Goal: Transaction & Acquisition: Book appointment/travel/reservation

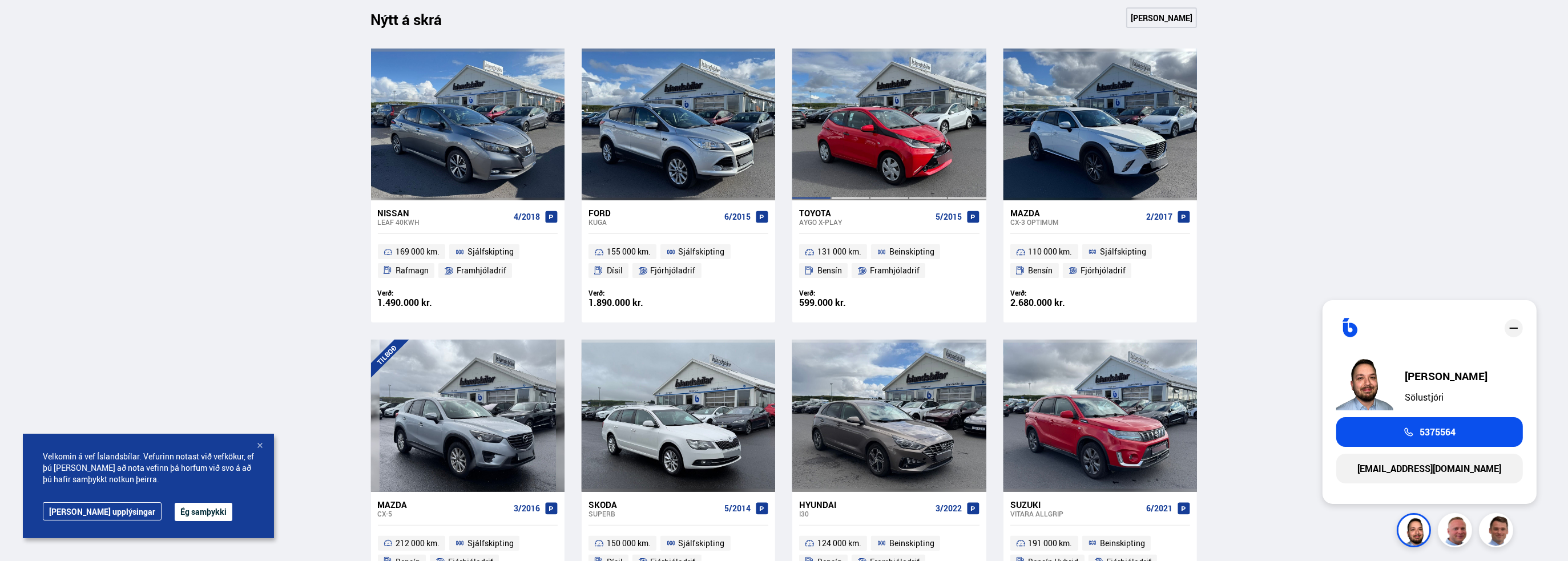
scroll to position [285, 0]
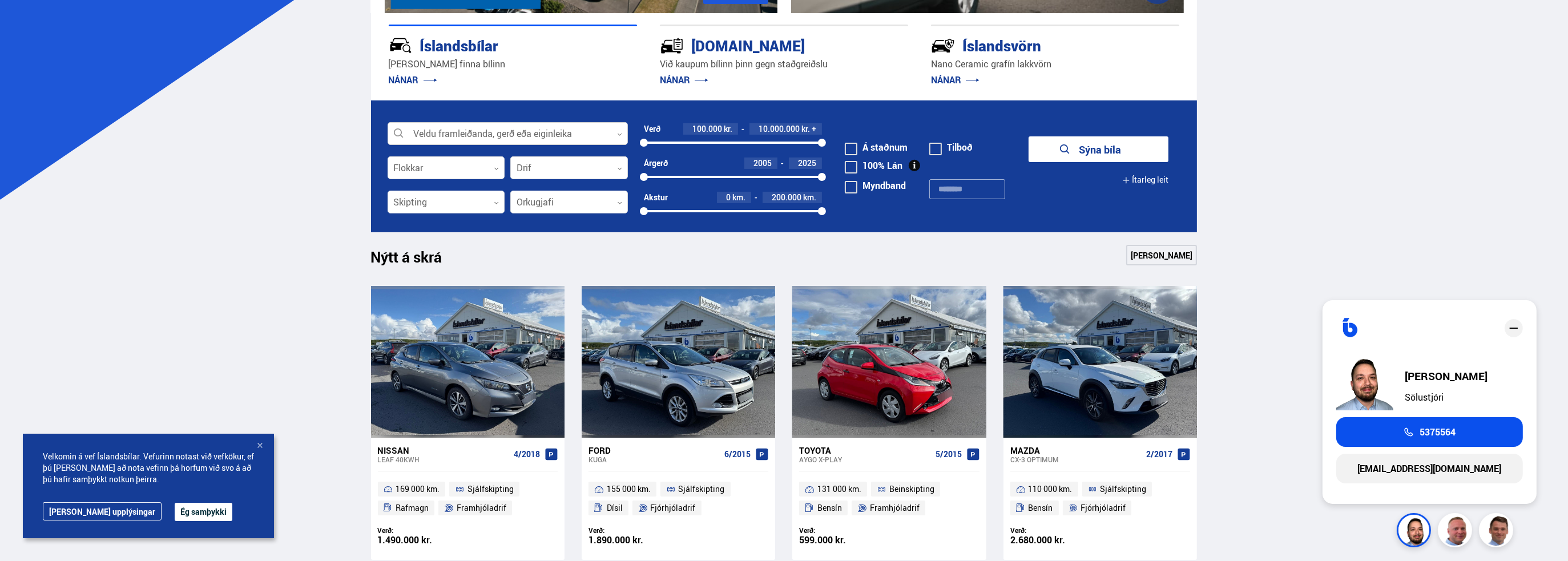
click at [497, 133] on div at bounding box center [508, 133] width 241 height 23
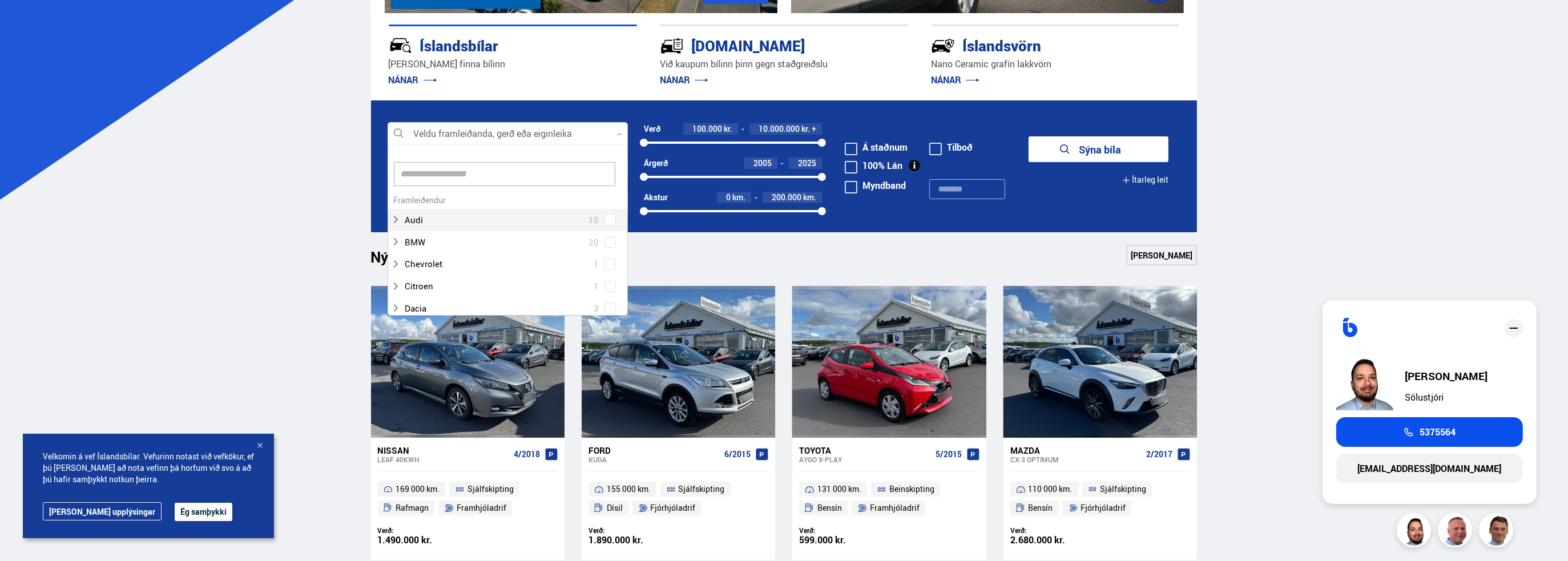
scroll to position [170, 237]
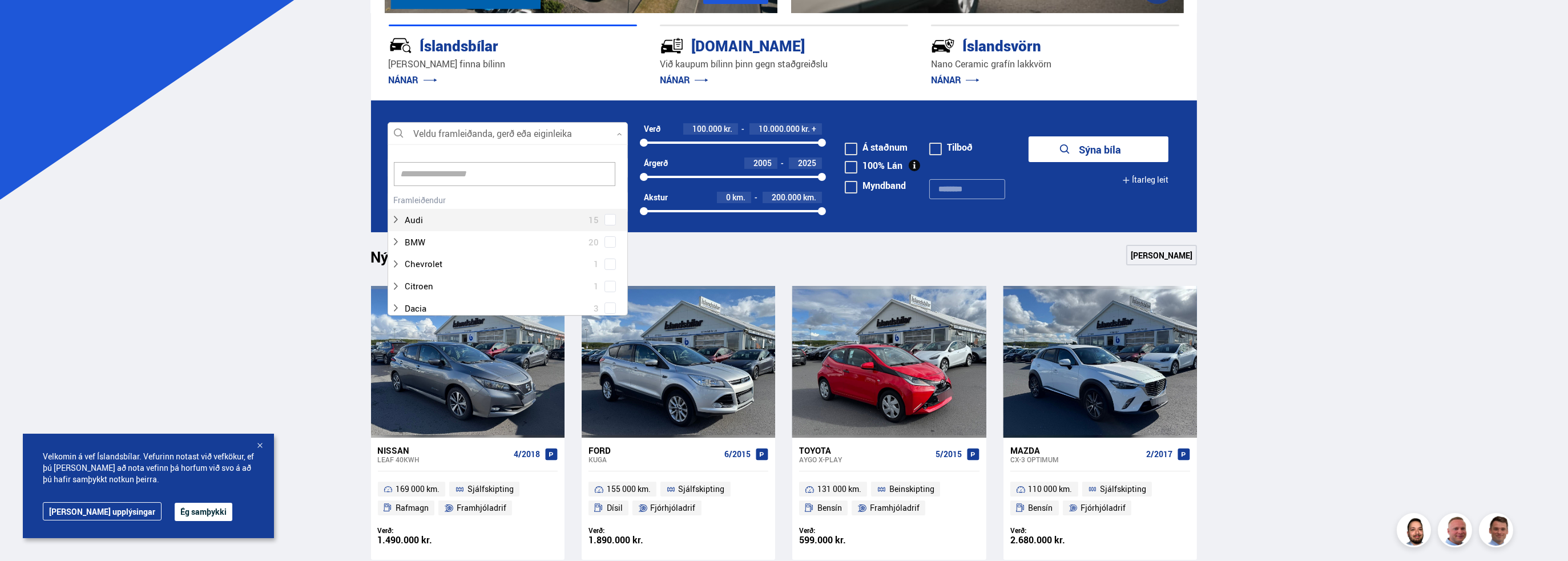
click at [470, 164] on input at bounding box center [504, 174] width 222 height 24
type input "***"
click at [448, 283] on div at bounding box center [520, 286] width 211 height 17
click at [606, 287] on div "Tesla Model 3 12 Tesla Model S 1 Tesla Model X 6 Tesla Model Y 8" at bounding box center [508, 319] width 240 height 89
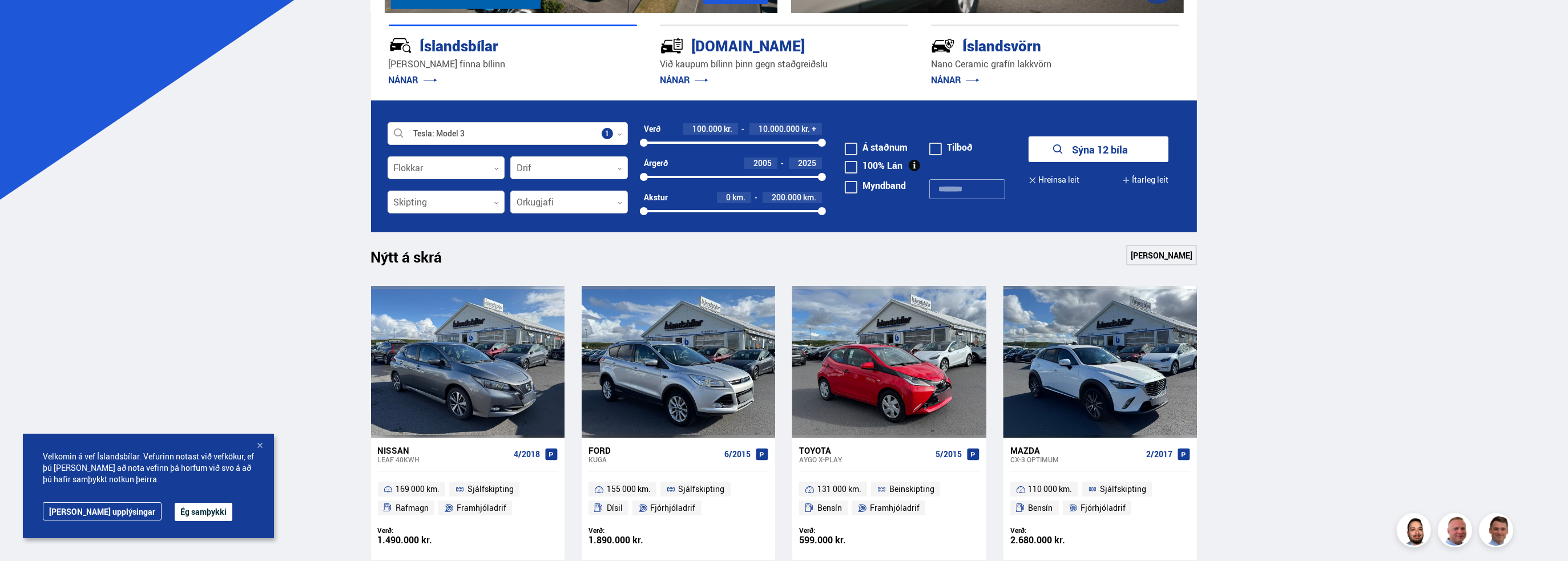
click at [1099, 151] on button "Sýna 12 bíla" at bounding box center [1099, 149] width 140 height 26
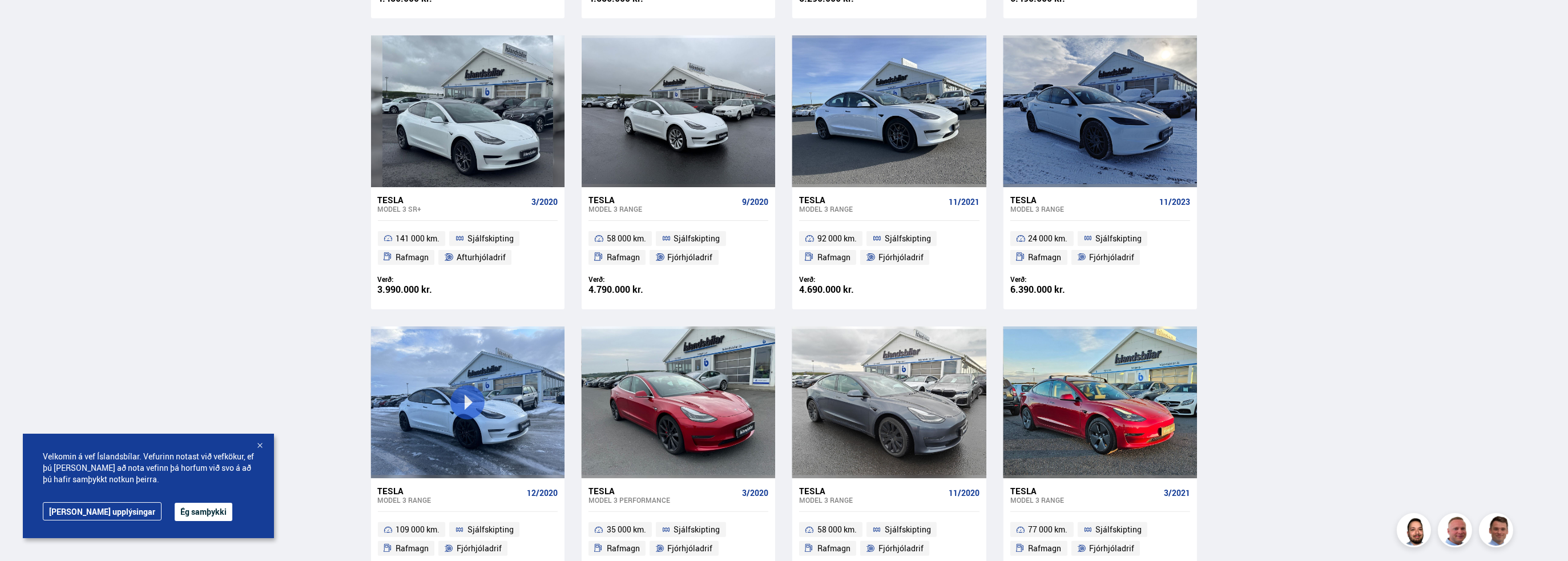
scroll to position [514, 0]
